Goal: Register for event/course

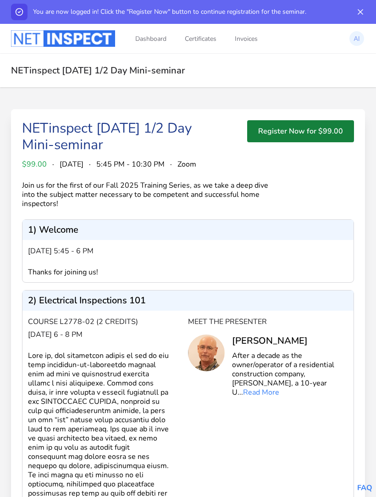
click at [310, 128] on button "Register Now for $99.00" at bounding box center [300, 131] width 107 height 22
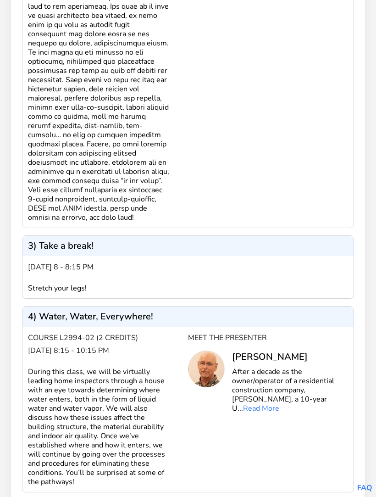
scroll to position [497, 0]
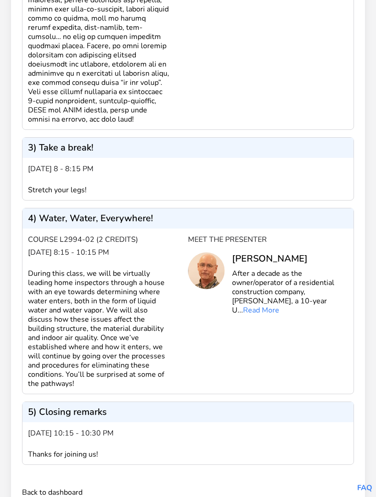
click at [70, 487] on link "Back to dashboard" at bounding box center [52, 492] width 61 height 11
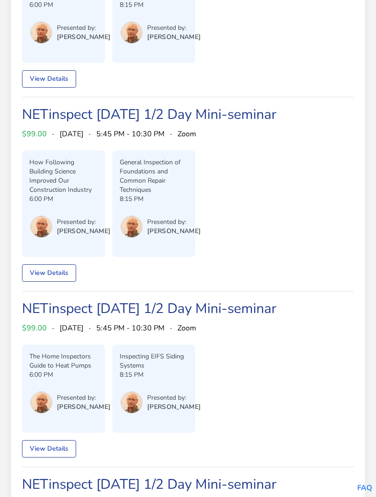
scroll to position [166, 0]
click at [61, 282] on link "View Details" at bounding box center [49, 272] width 54 height 17
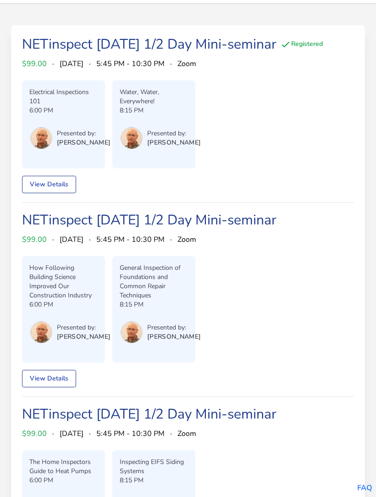
scroll to position [52, 0]
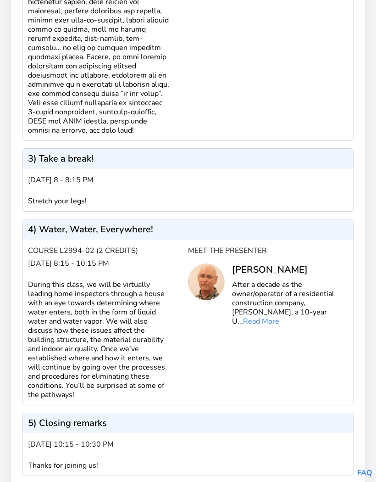
scroll to position [497, 0]
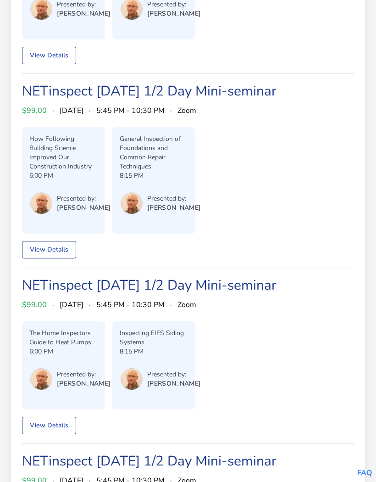
scroll to position [189, 0]
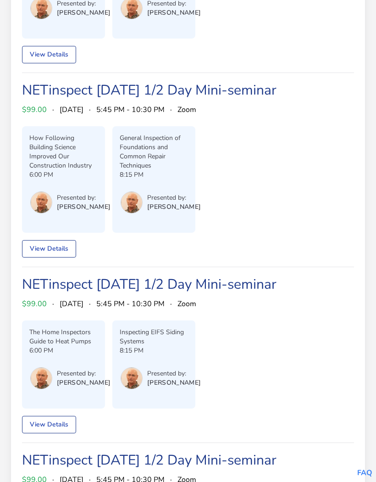
click at [56, 258] on link "View Details" at bounding box center [49, 248] width 54 height 17
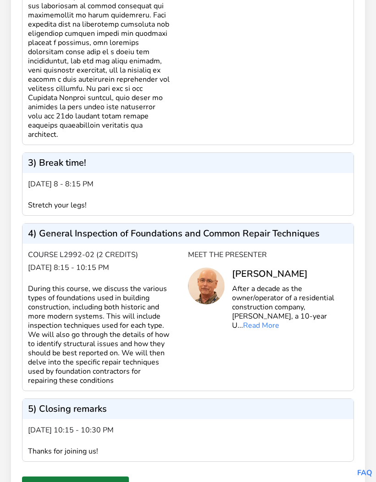
scroll to position [500, 0]
